Goal: Use online tool/utility: Utilize a website feature to perform a specific function

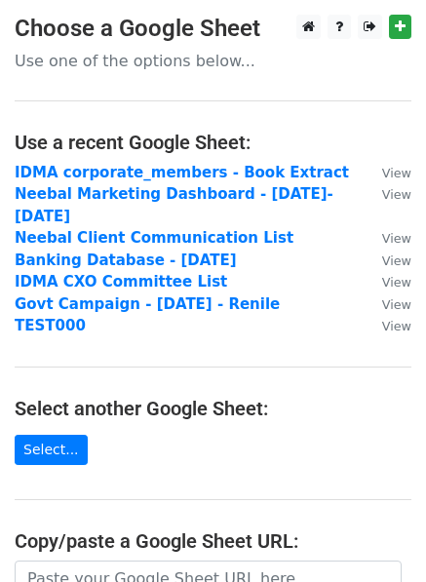
click at [174, 60] on p "Use one of the options below..." at bounding box center [213, 61] width 397 height 20
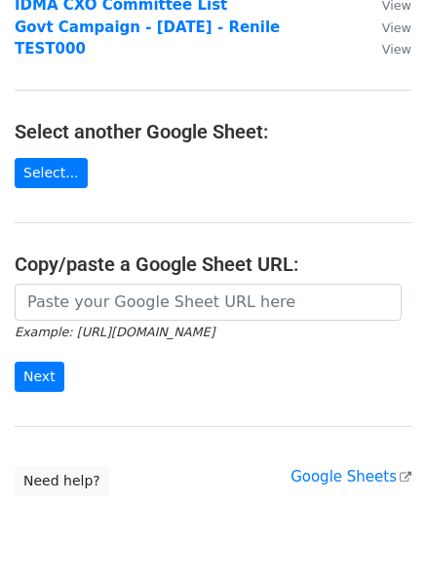
scroll to position [326, 0]
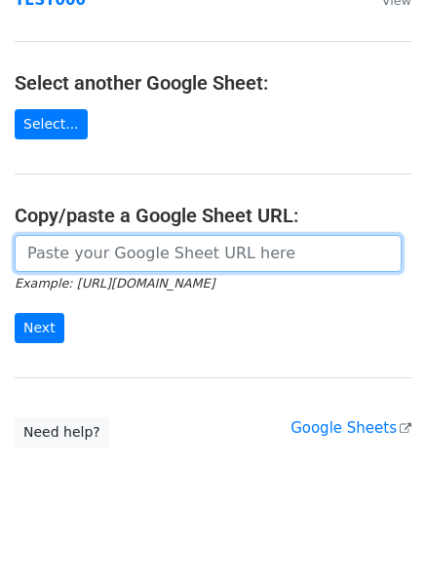
click at [156, 235] on input "url" at bounding box center [208, 253] width 387 height 37
type input "[URL][DOMAIN_NAME]"
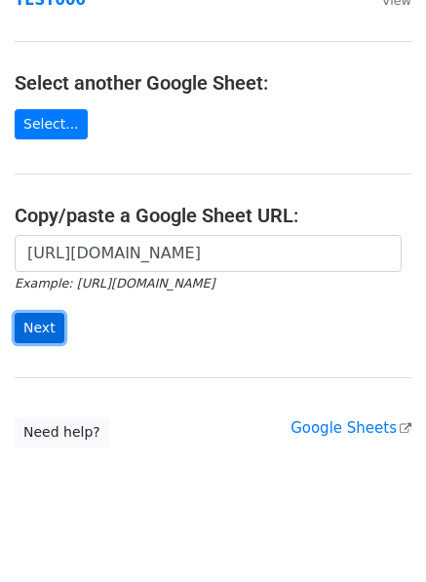
click at [34, 313] on input "Next" at bounding box center [40, 328] width 50 height 30
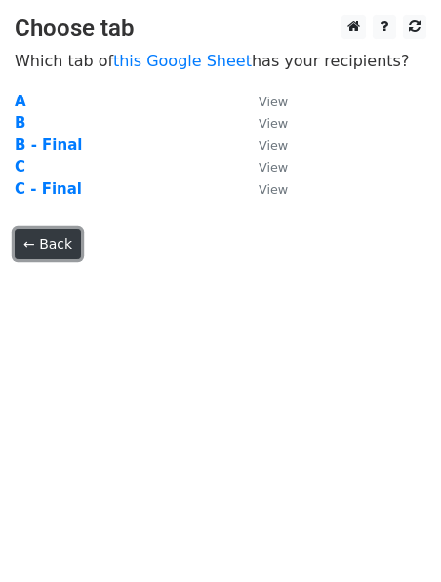
click at [46, 234] on link "← Back" at bounding box center [48, 244] width 66 height 30
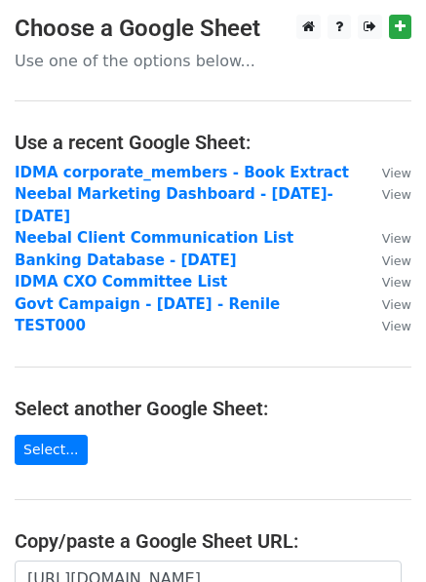
scroll to position [326, 0]
